Goal: Task Accomplishment & Management: Use online tool/utility

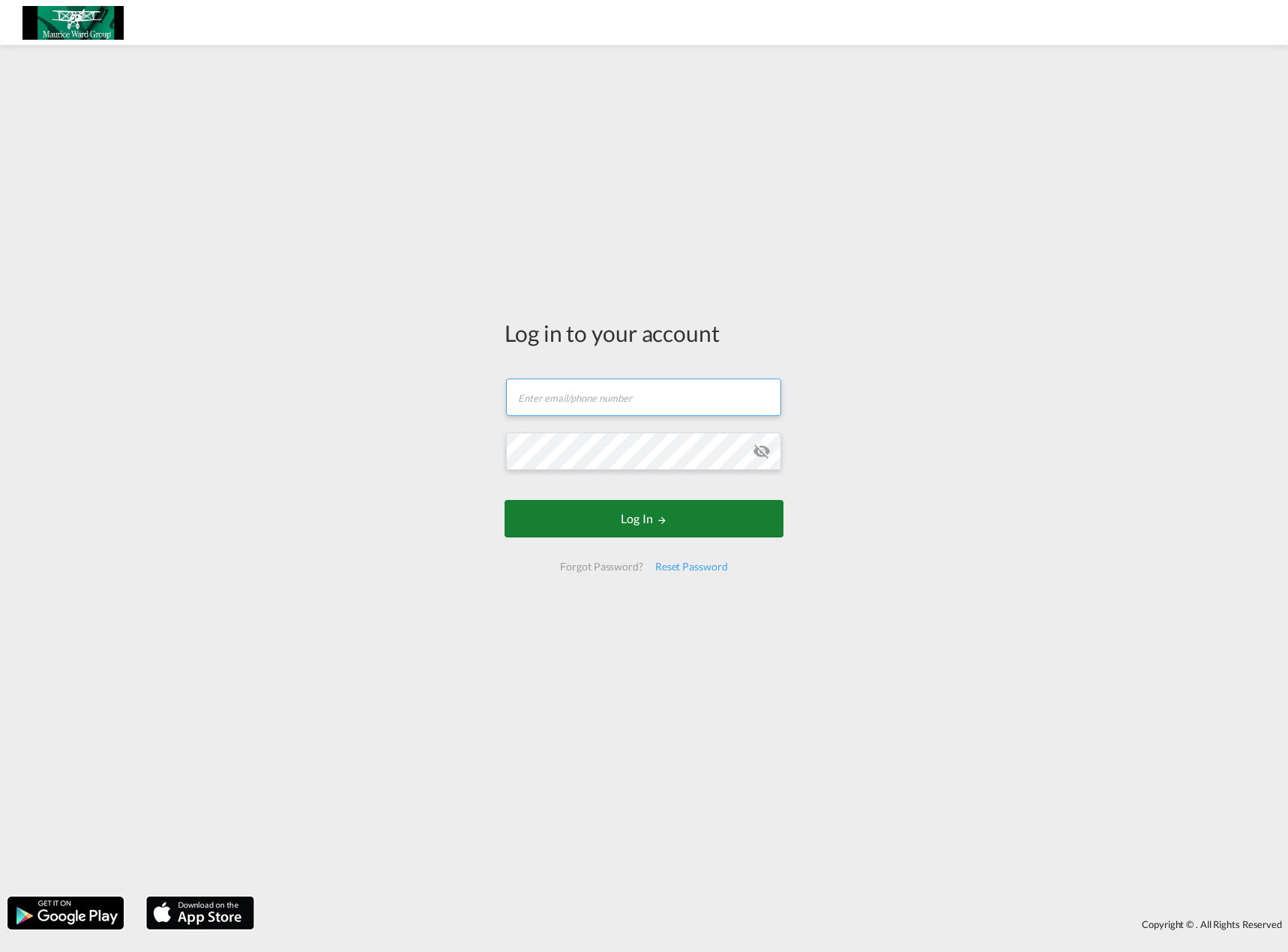
type input "[EMAIL_ADDRESS][DOMAIN_NAME]"
click at [612, 515] on button "Log In" at bounding box center [644, 519] width 279 height 37
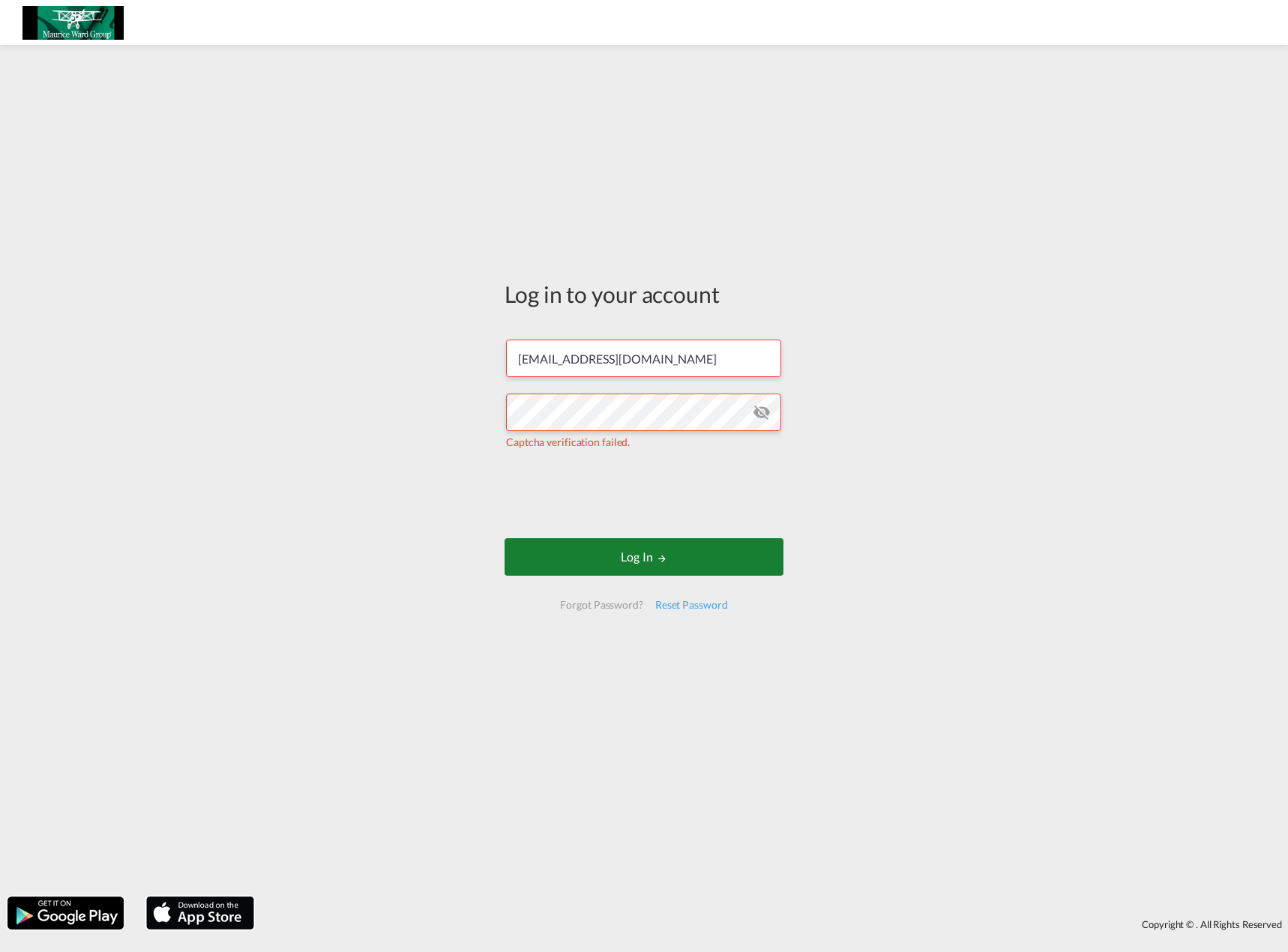
click at [637, 561] on button "Log In" at bounding box center [644, 557] width 279 height 37
